Goal: Task Accomplishment & Management: Manage account settings

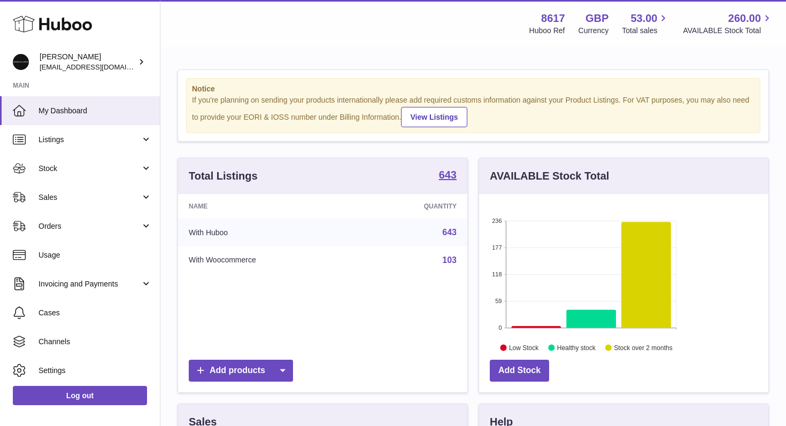
scroll to position [167, 289]
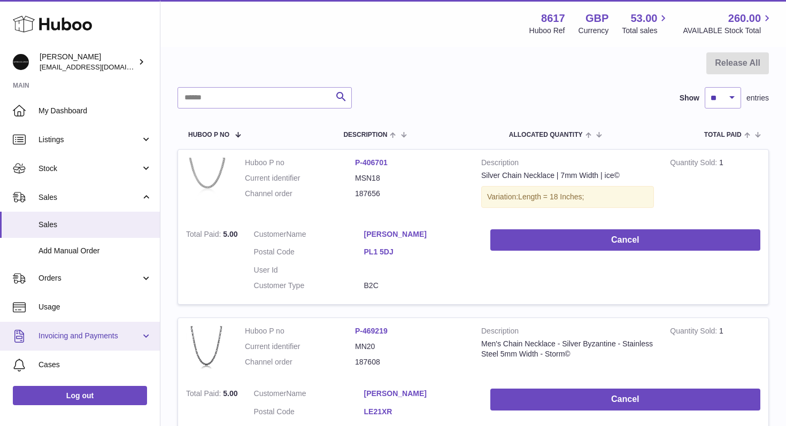
click at [100, 342] on link "Invoicing and Payments" at bounding box center [80, 336] width 160 height 29
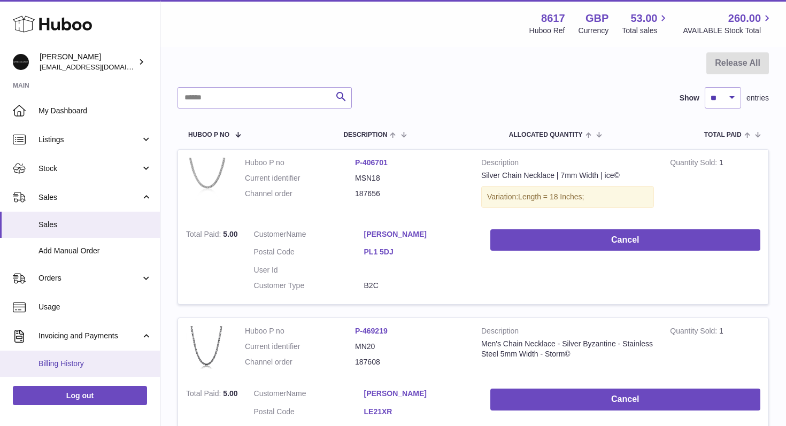
click at [86, 369] on span "Billing History" at bounding box center [95, 364] width 113 height 10
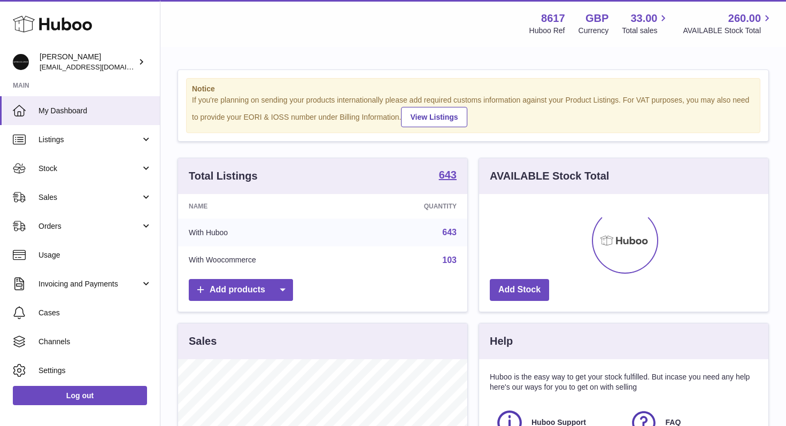
scroll to position [167, 289]
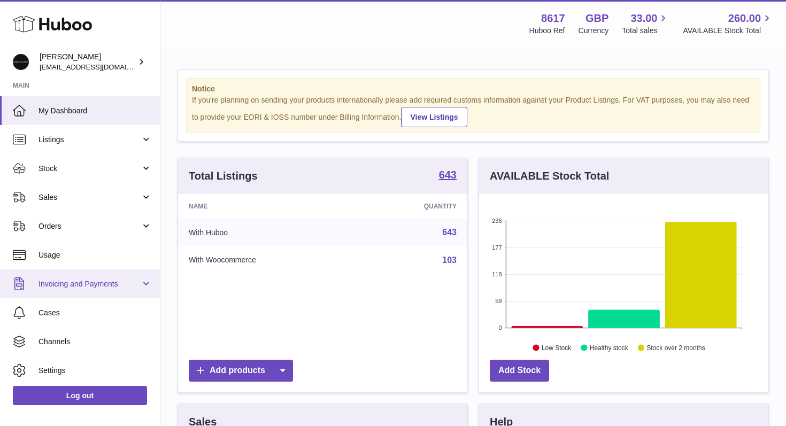
click at [105, 286] on span "Invoicing and Payments" at bounding box center [90, 284] width 102 height 10
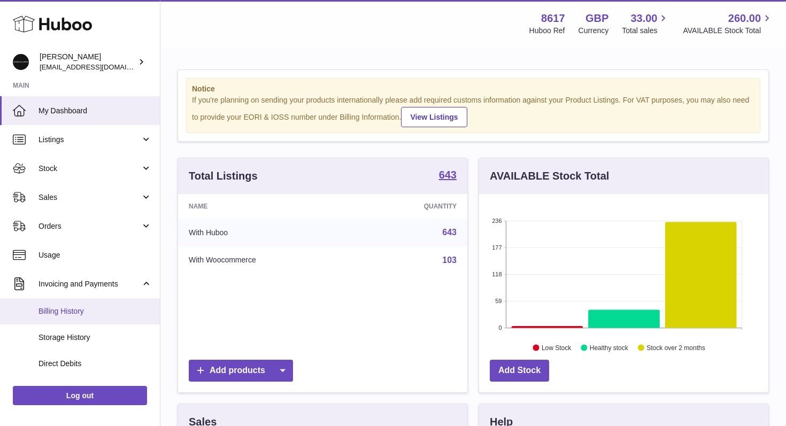
click at [87, 312] on span "Billing History" at bounding box center [95, 312] width 113 height 10
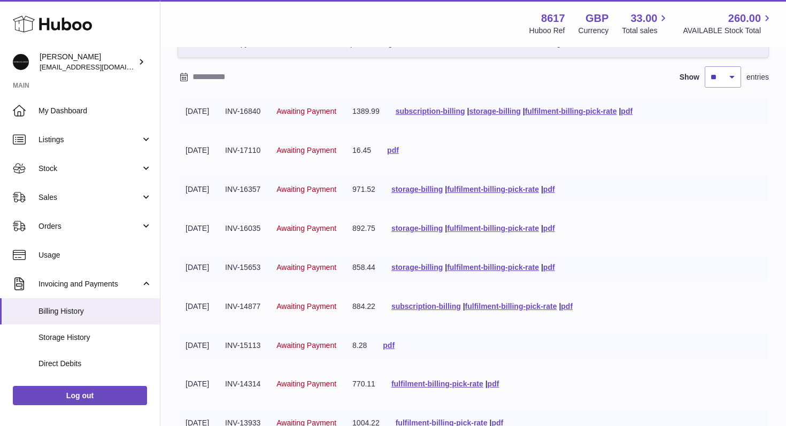
scroll to position [79, 0]
click at [508, 186] on link "fulfilment-billing-pick-rate" at bounding box center [493, 189] width 92 height 9
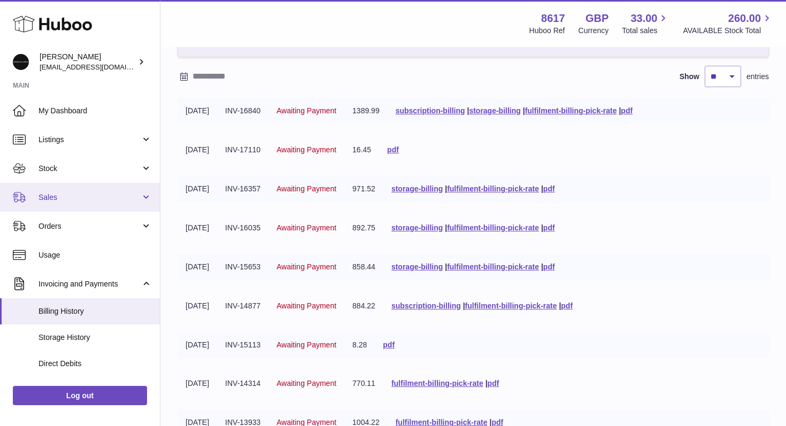
click at [67, 207] on link "Sales" at bounding box center [80, 197] width 160 height 29
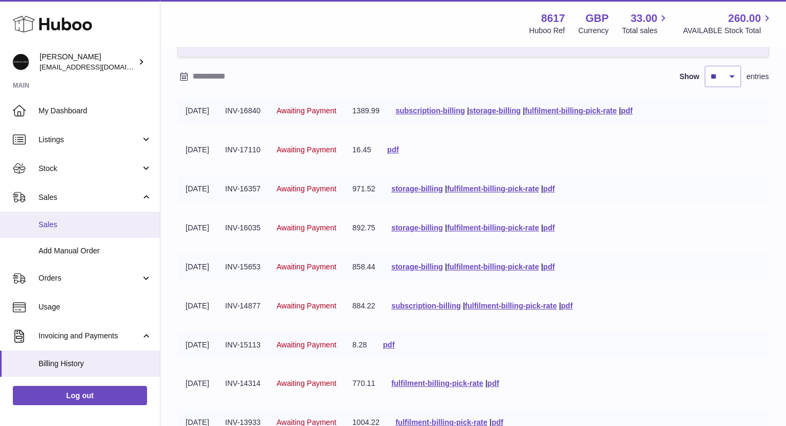
click at [62, 234] on link "Sales" at bounding box center [80, 225] width 160 height 26
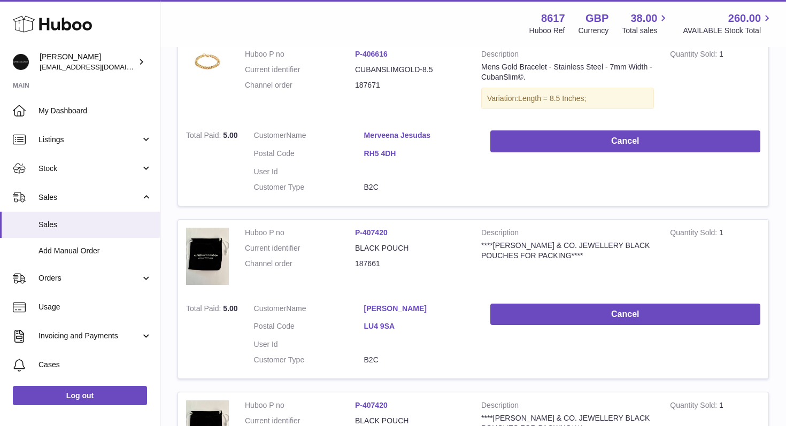
scroll to position [213, 0]
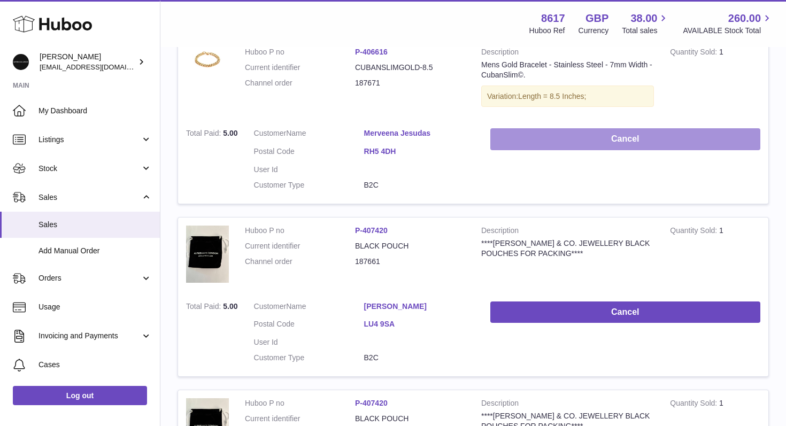
click at [511, 128] on button "Cancel" at bounding box center [626, 139] width 270 height 22
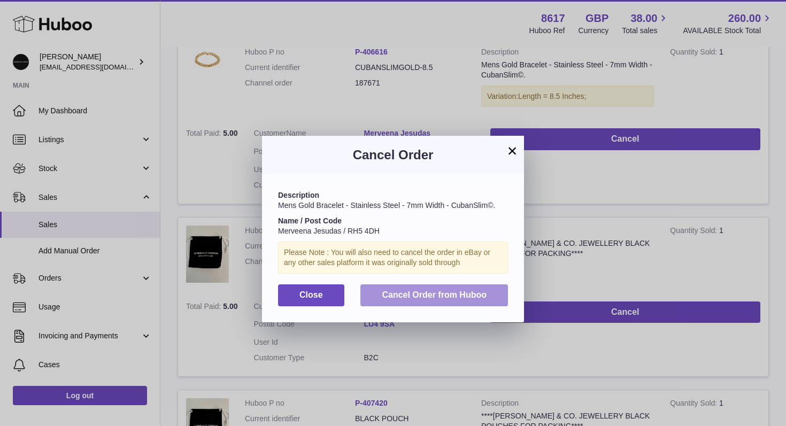
click at [462, 295] on span "Cancel Order from Huboo" at bounding box center [434, 295] width 105 height 9
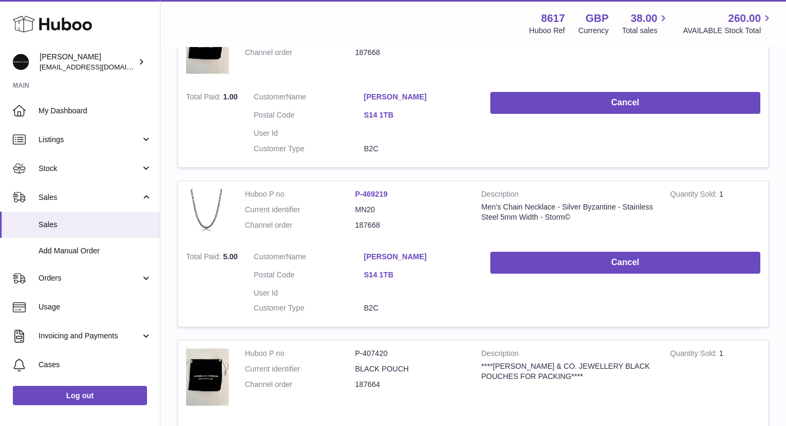
scroll to position [422, 0]
